Goal: Transaction & Acquisition: Purchase product/service

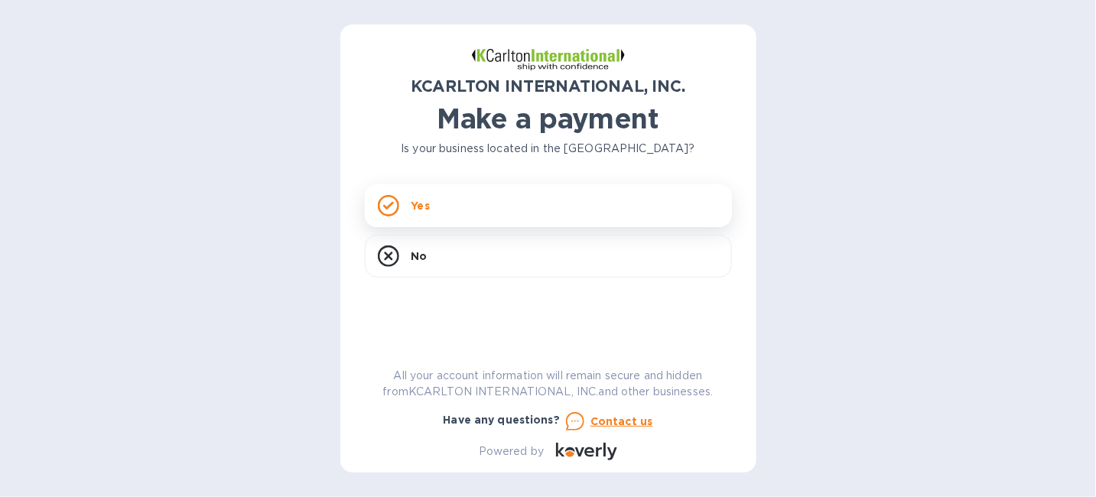
click at [436, 205] on div "Yes" at bounding box center [548, 205] width 367 height 43
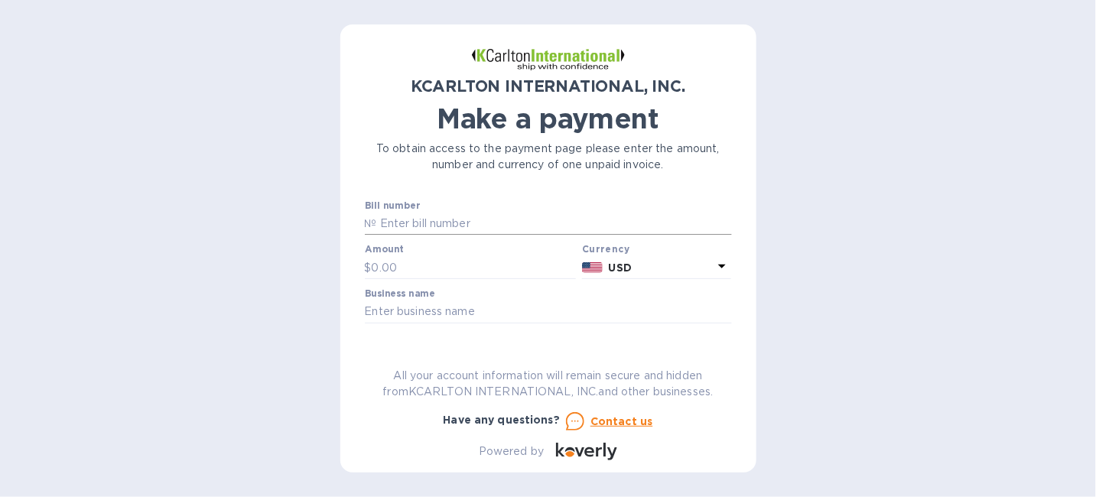
click at [447, 236] on input "text" at bounding box center [554, 224] width 355 height 23
type input "7250471-2"
click at [425, 279] on input "text" at bounding box center [474, 267] width 205 height 23
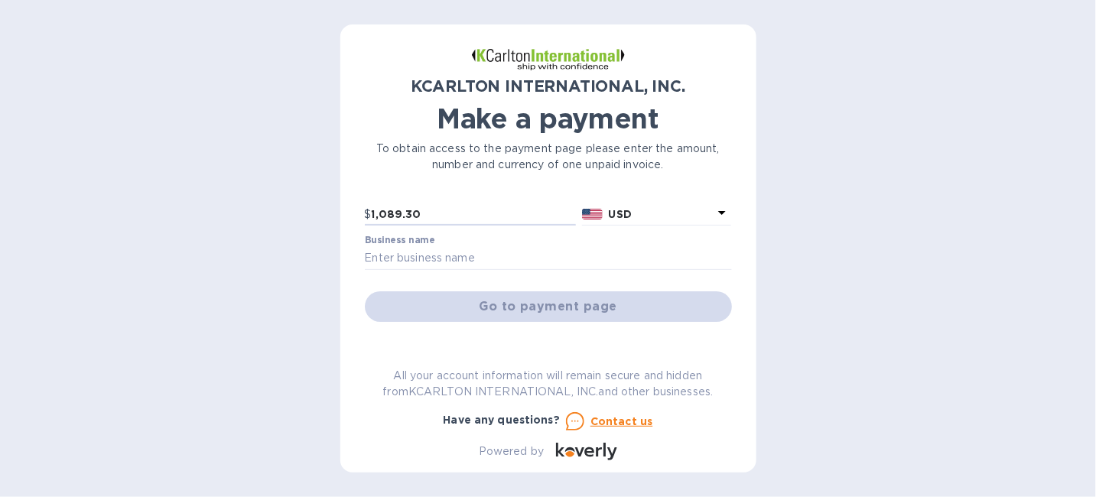
scroll to position [76, 0]
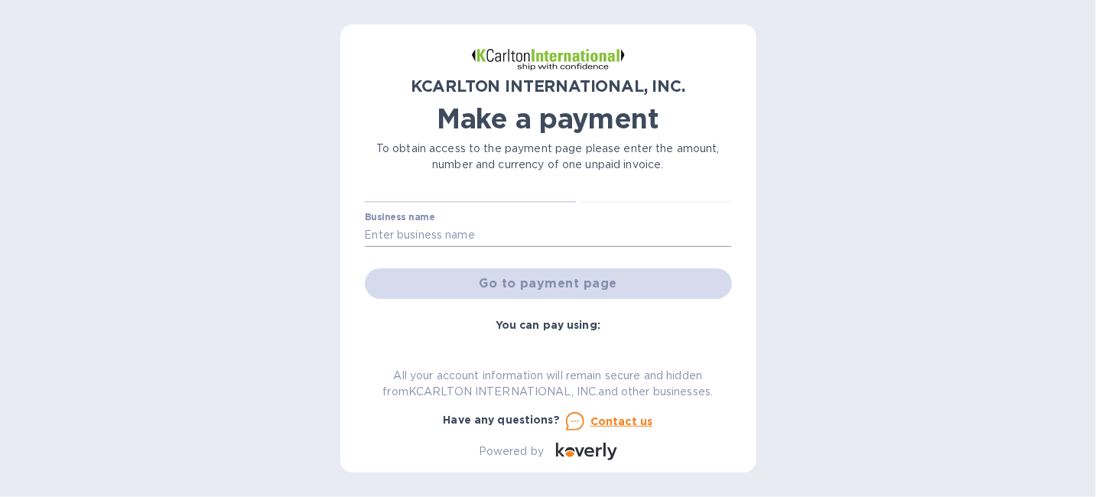
type input "1,089.30"
click at [459, 247] on input "text" at bounding box center [548, 235] width 367 height 23
type input "EZ TIRE Supply & Equipment"
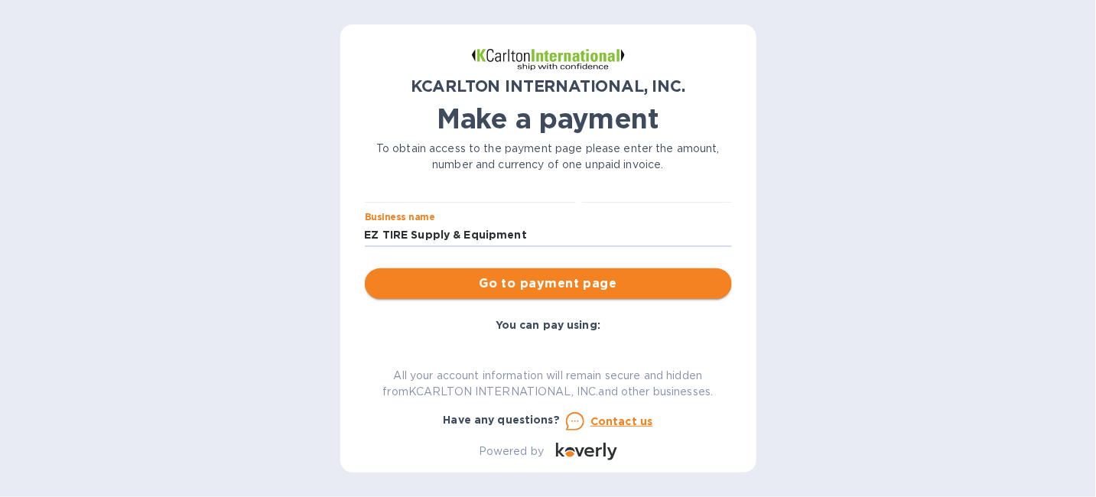
click at [561, 293] on span "Go to payment page" at bounding box center [548, 284] width 343 height 18
